Goal: Task Accomplishment & Management: Use online tool/utility

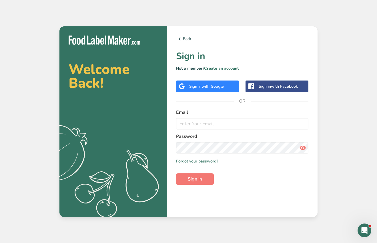
click at [207, 85] on span "with Google" at bounding box center [213, 86] width 22 height 5
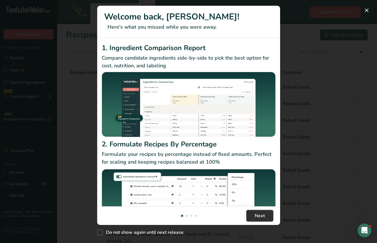
click at [268, 215] on button "Next" at bounding box center [260, 215] width 27 height 11
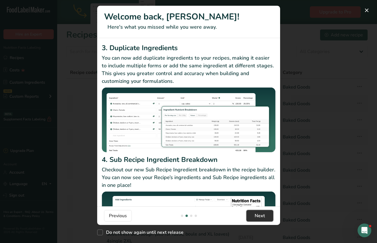
click at [268, 215] on button "Next" at bounding box center [260, 215] width 27 height 11
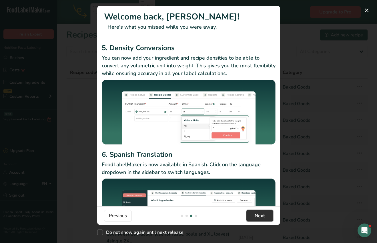
click at [268, 215] on button "Next" at bounding box center [260, 215] width 27 height 11
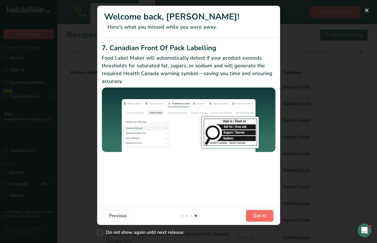
click at [268, 215] on button "Got it!" at bounding box center [259, 215] width 27 height 11
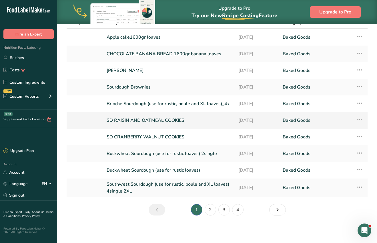
scroll to position [0, 0]
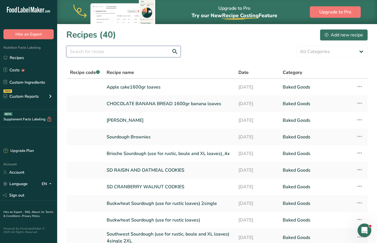
click at [127, 52] on input "text" at bounding box center [123, 51] width 114 height 11
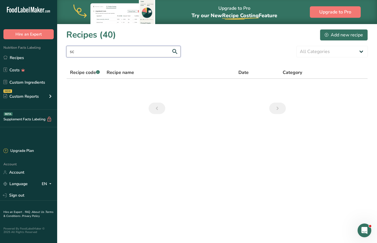
type input "s"
